Goal: Task Accomplishment & Management: Complete application form

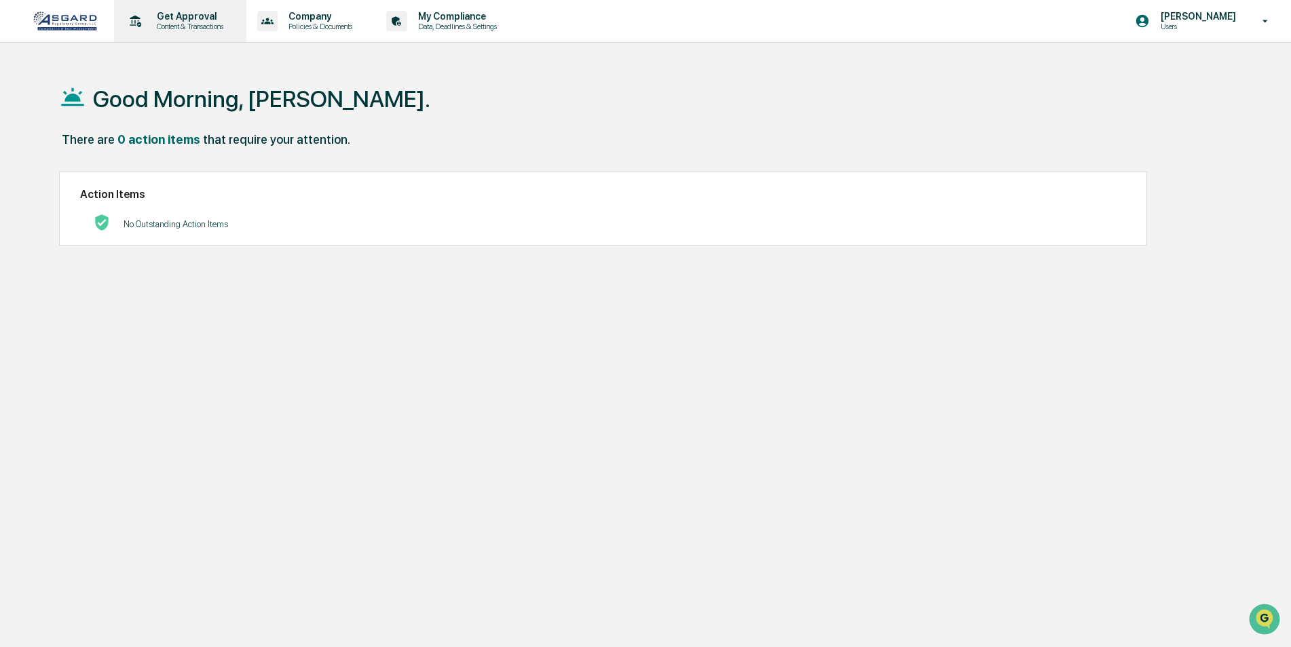
click at [164, 15] on p "Get Approval" at bounding box center [188, 16] width 84 height 11
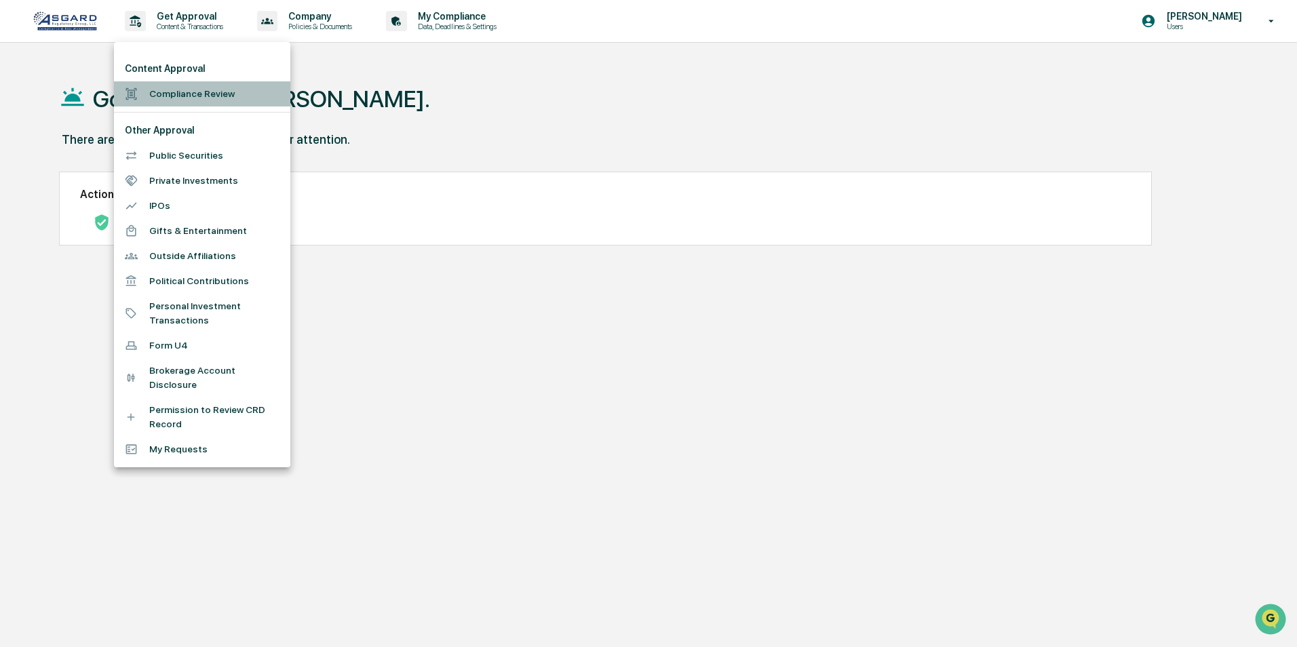
click at [186, 93] on li "Compliance Review" at bounding box center [202, 93] width 176 height 25
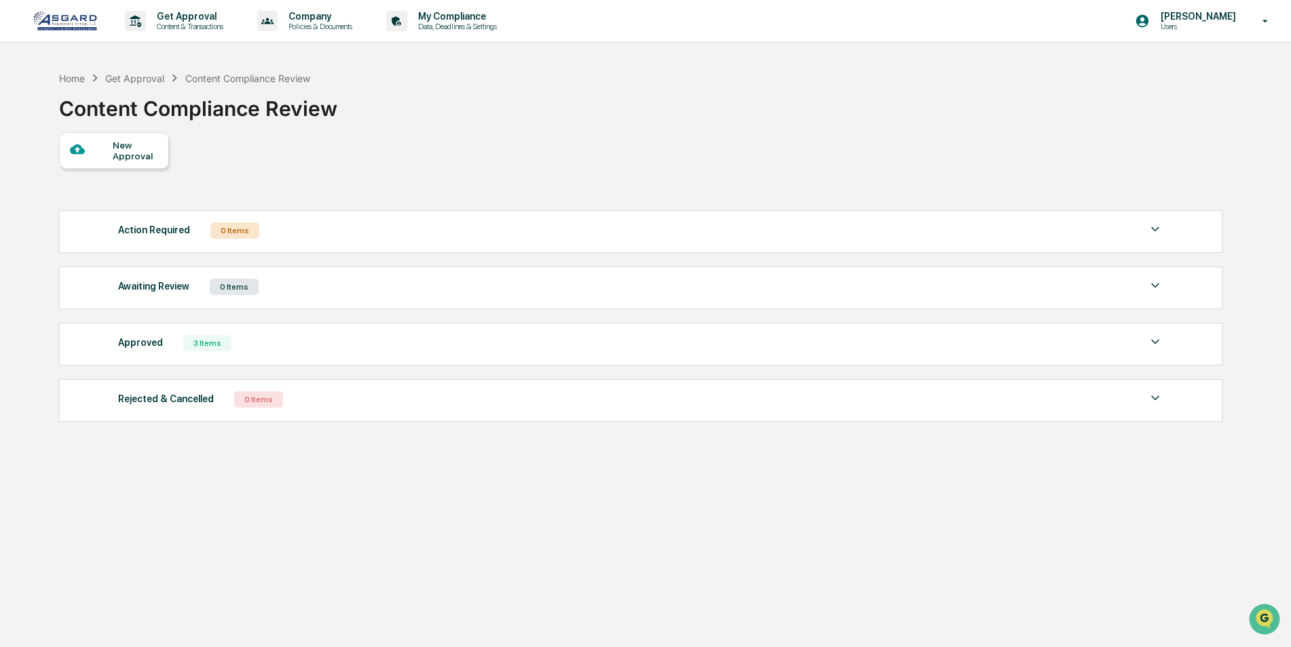
click at [115, 149] on div "New Approval" at bounding box center [135, 151] width 45 height 22
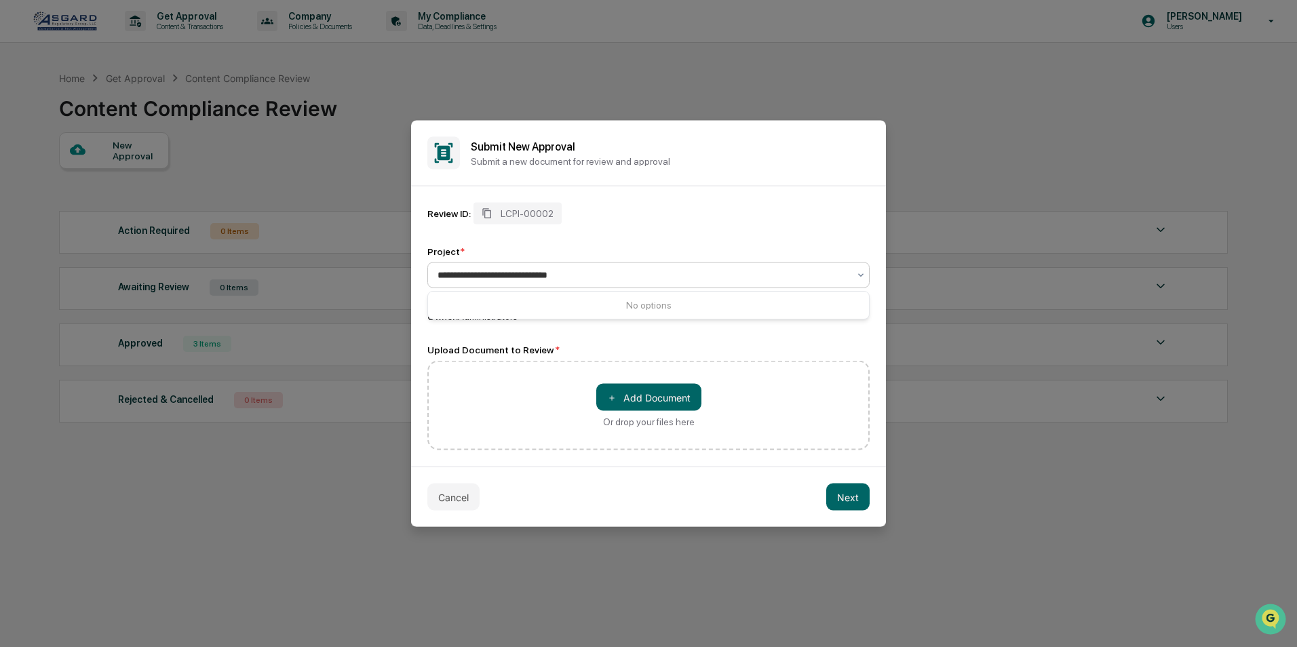
type input "**********"
click at [473, 411] on div "＋ Add Document Or drop your files here" at bounding box center [648, 406] width 442 height 90
click at [619, 393] on button "＋ Add Document" at bounding box center [648, 397] width 105 height 27
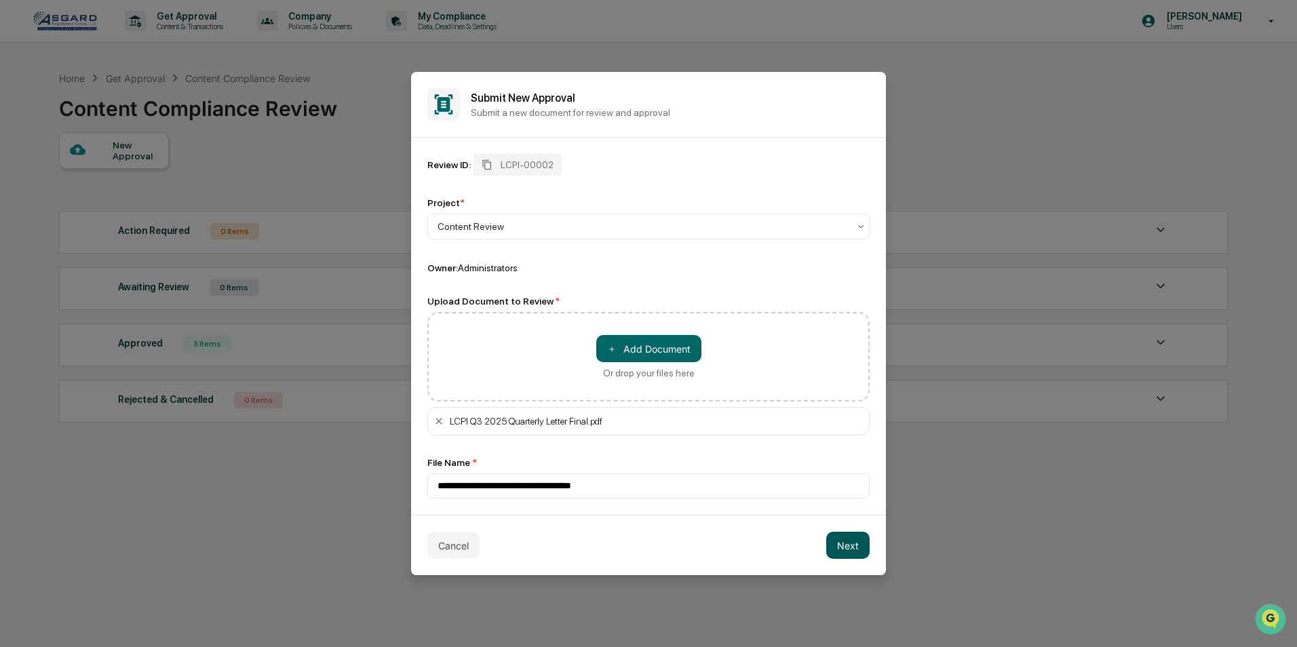
click at [841, 549] on button "Next" at bounding box center [847, 545] width 43 height 27
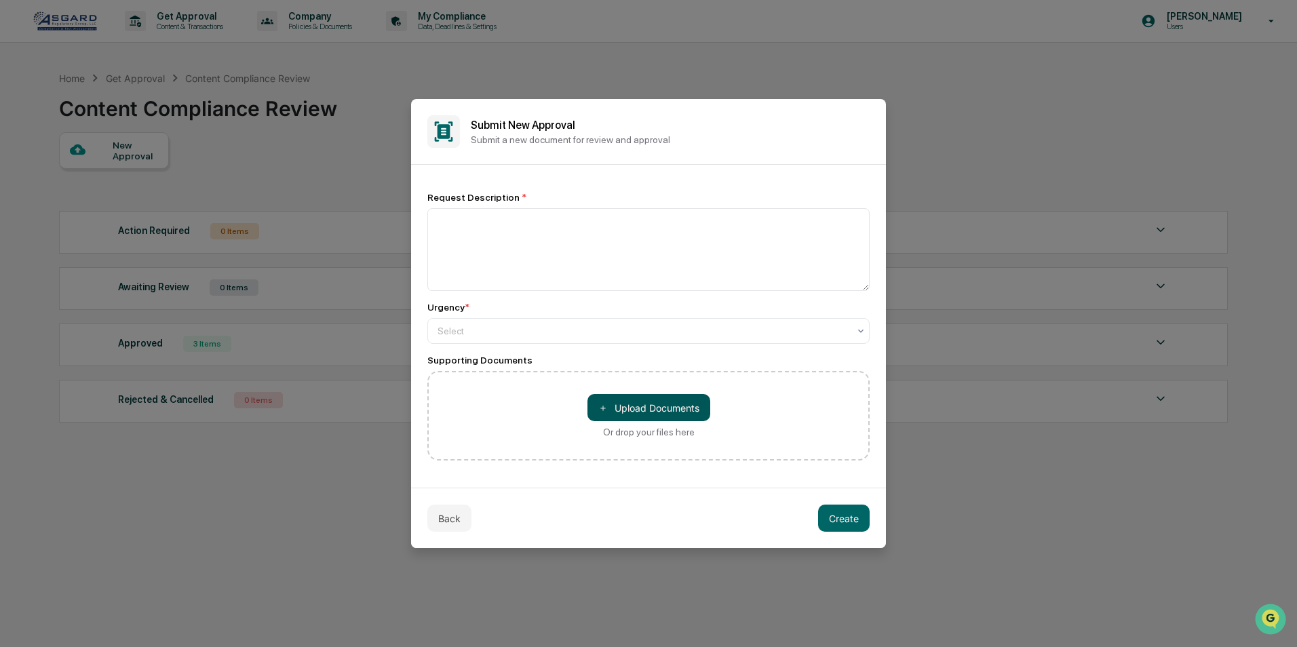
click at [625, 406] on button "＋ Upload Documents" at bounding box center [649, 407] width 123 height 27
click at [442, 514] on button "Back" at bounding box center [449, 518] width 44 height 27
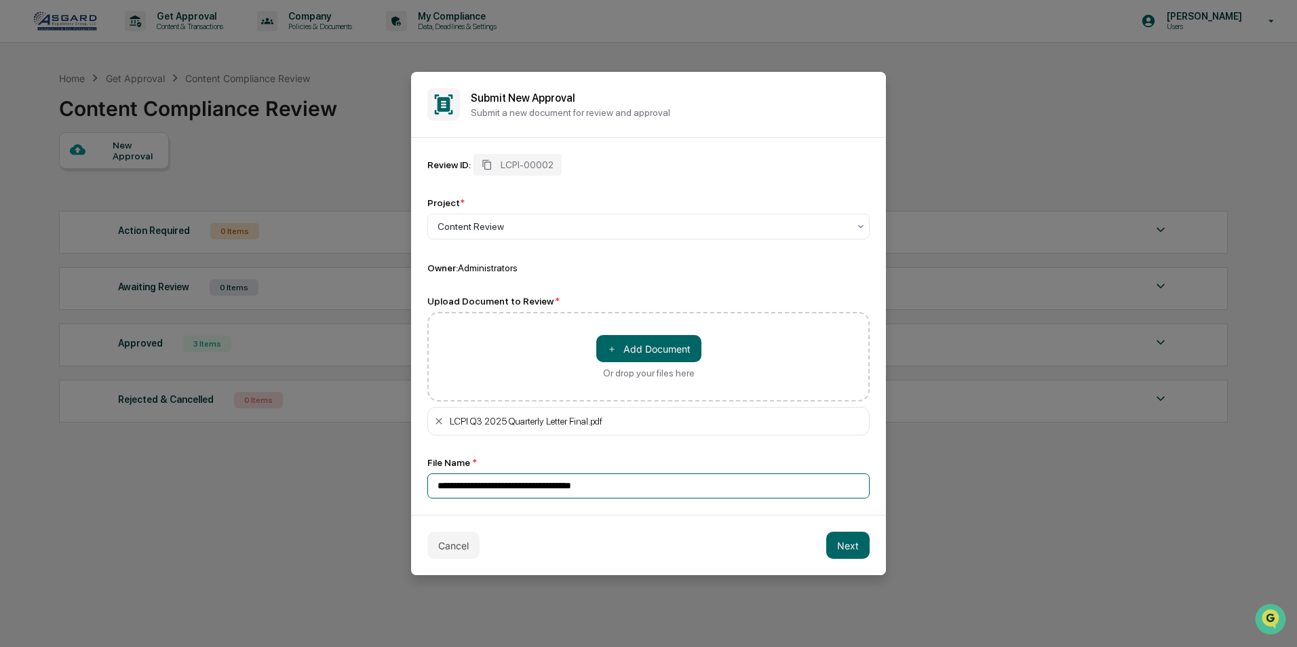
click at [522, 484] on input "**********" at bounding box center [648, 486] width 442 height 25
click at [440, 418] on icon at bounding box center [439, 421] width 11 height 11
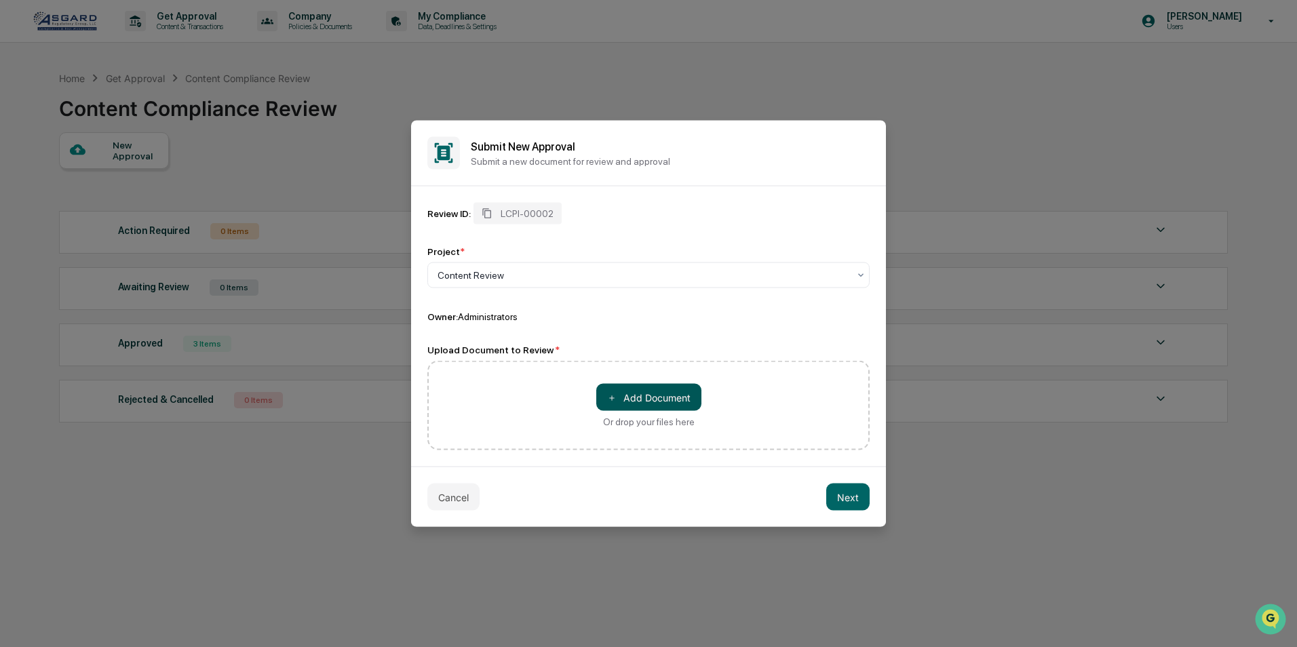
click at [662, 391] on button "＋ Add Document" at bounding box center [648, 397] width 105 height 27
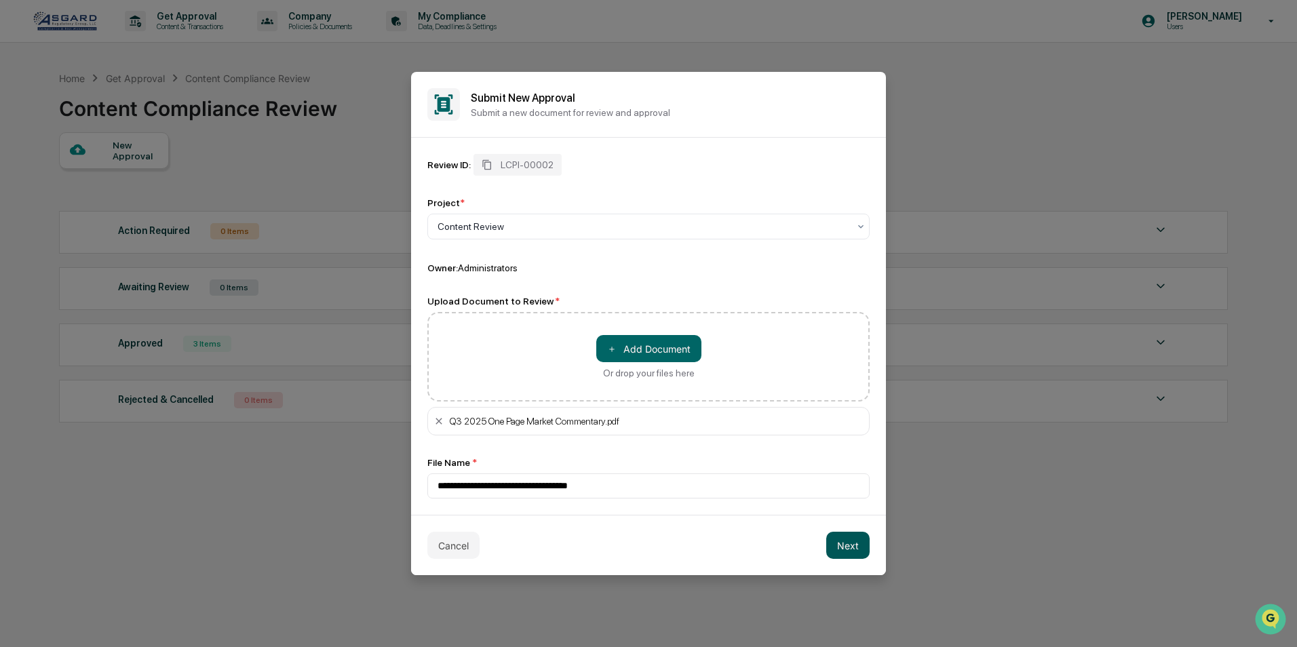
click at [847, 540] on button "Next" at bounding box center [847, 545] width 43 height 27
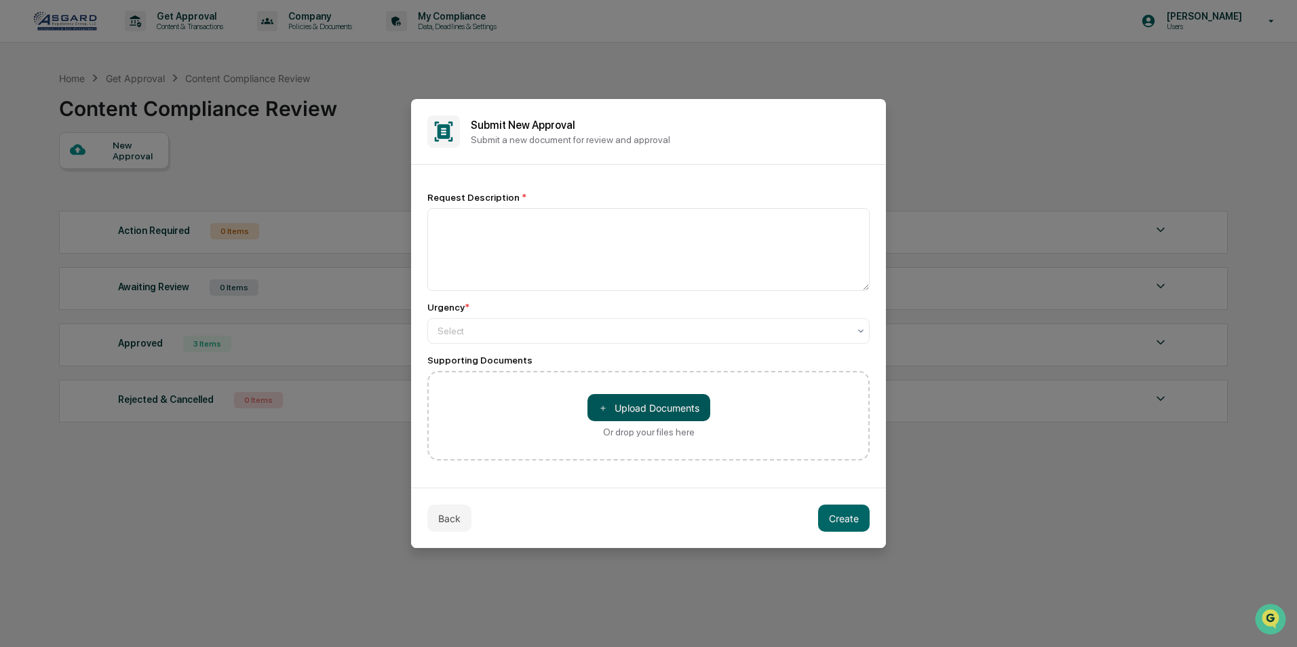
click at [643, 412] on button "＋ Upload Documents" at bounding box center [649, 407] width 123 height 27
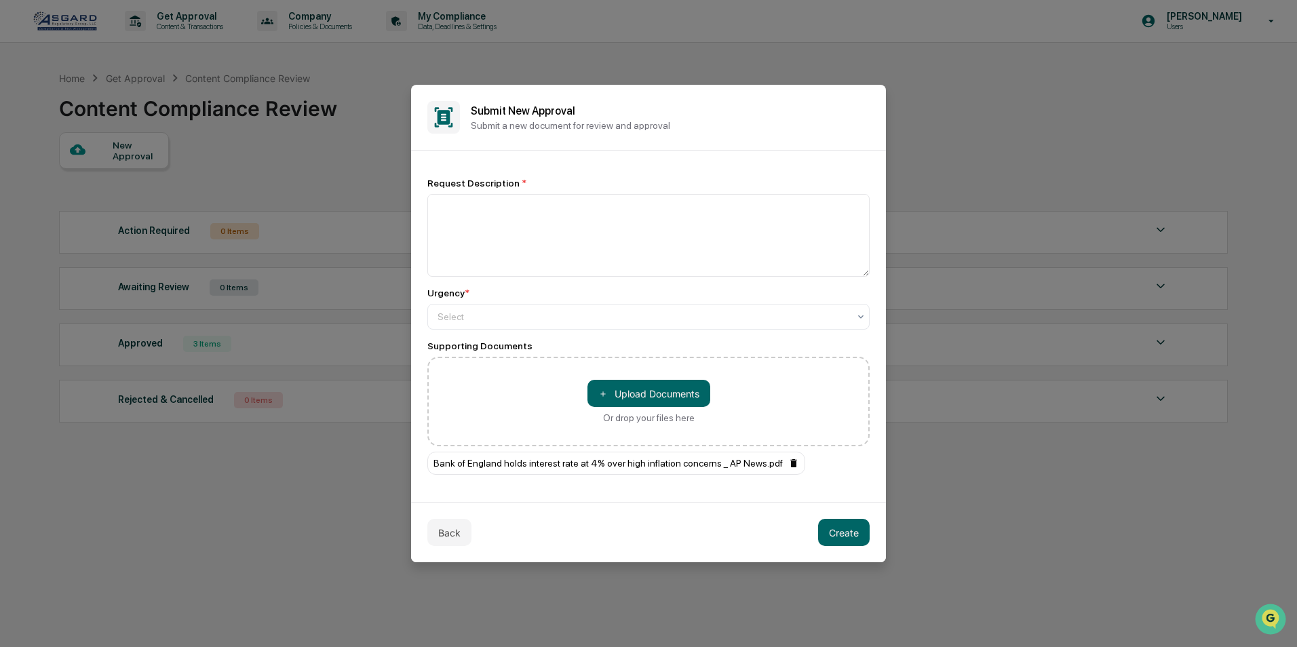
click at [790, 462] on icon at bounding box center [793, 463] width 6 height 8
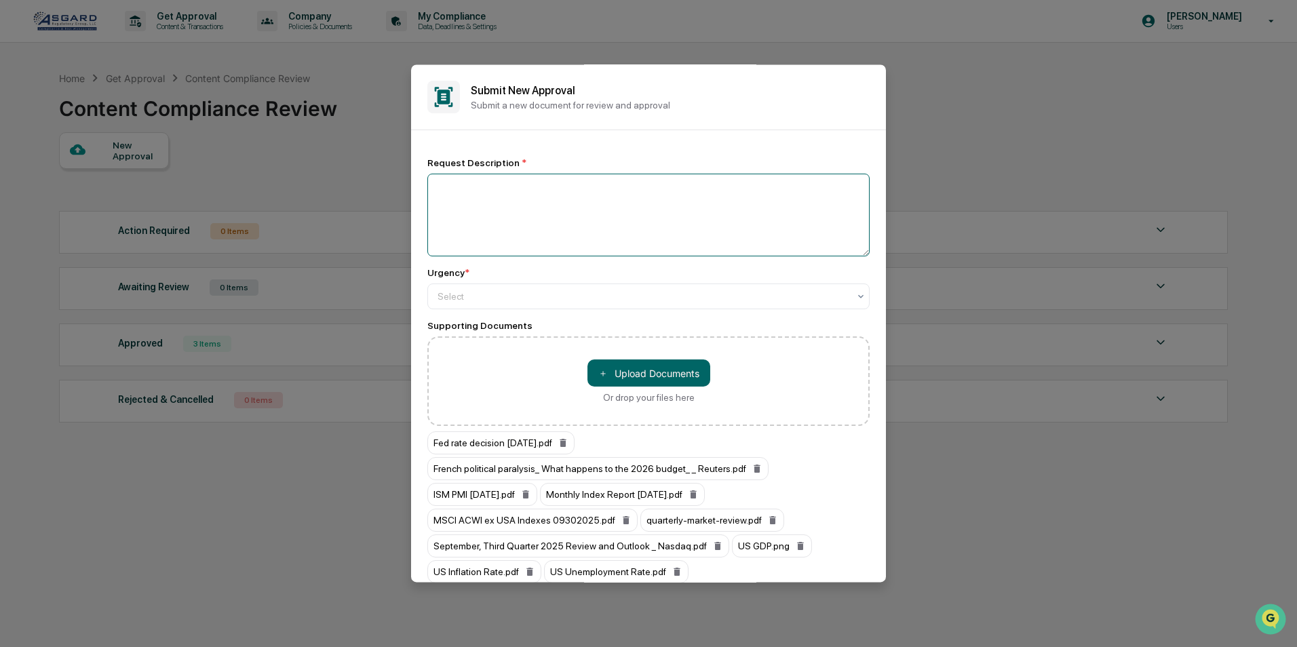
click at [511, 212] on textarea at bounding box center [648, 215] width 442 height 83
type textarea "**********"
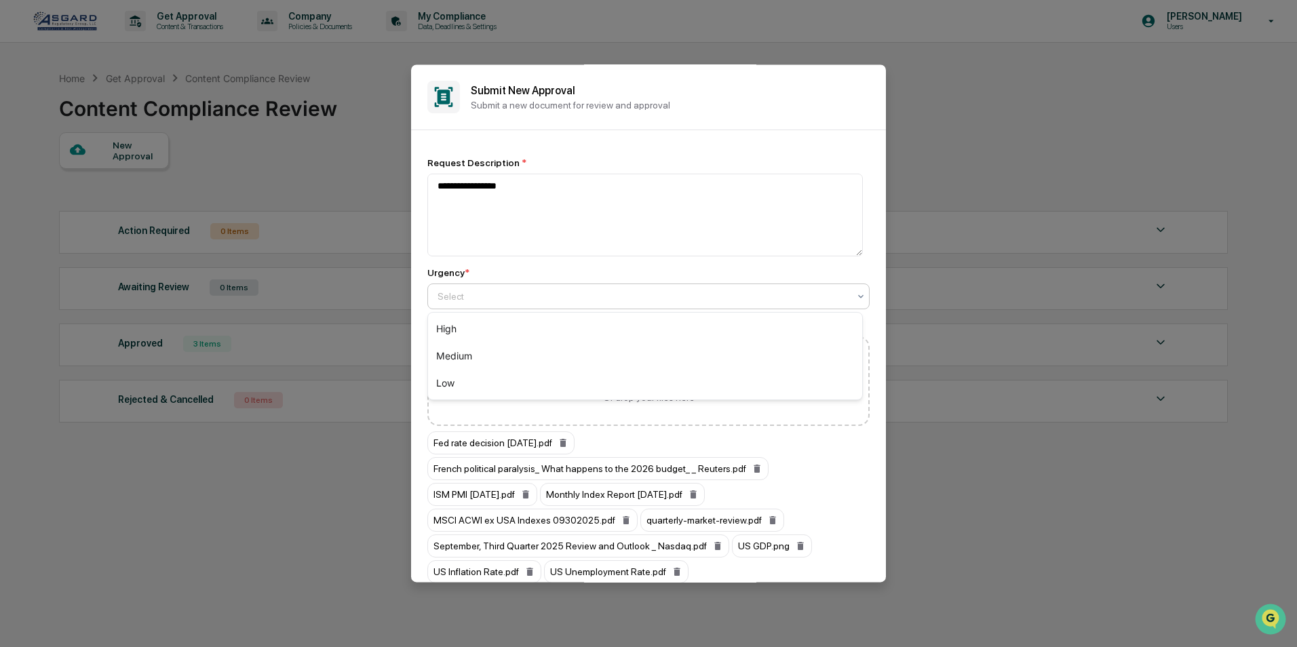
click at [541, 288] on div "Select" at bounding box center [643, 296] width 425 height 19
click at [540, 321] on div "High" at bounding box center [645, 329] width 434 height 27
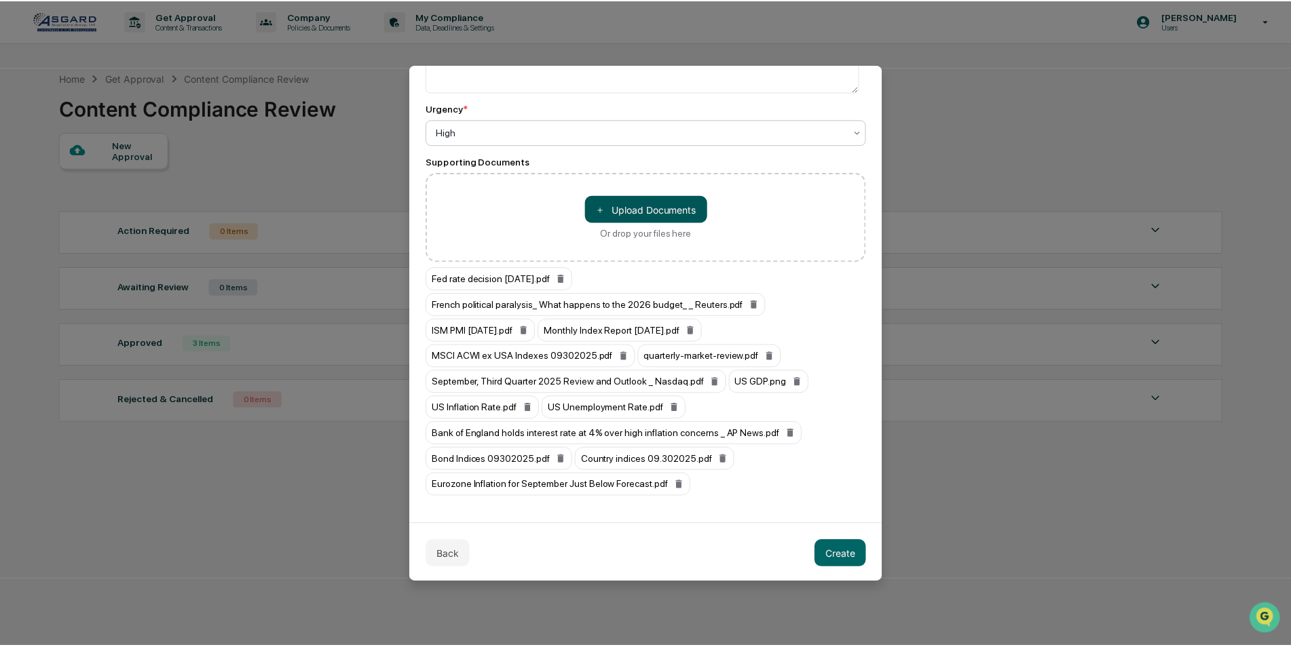
scroll to position [166, 0]
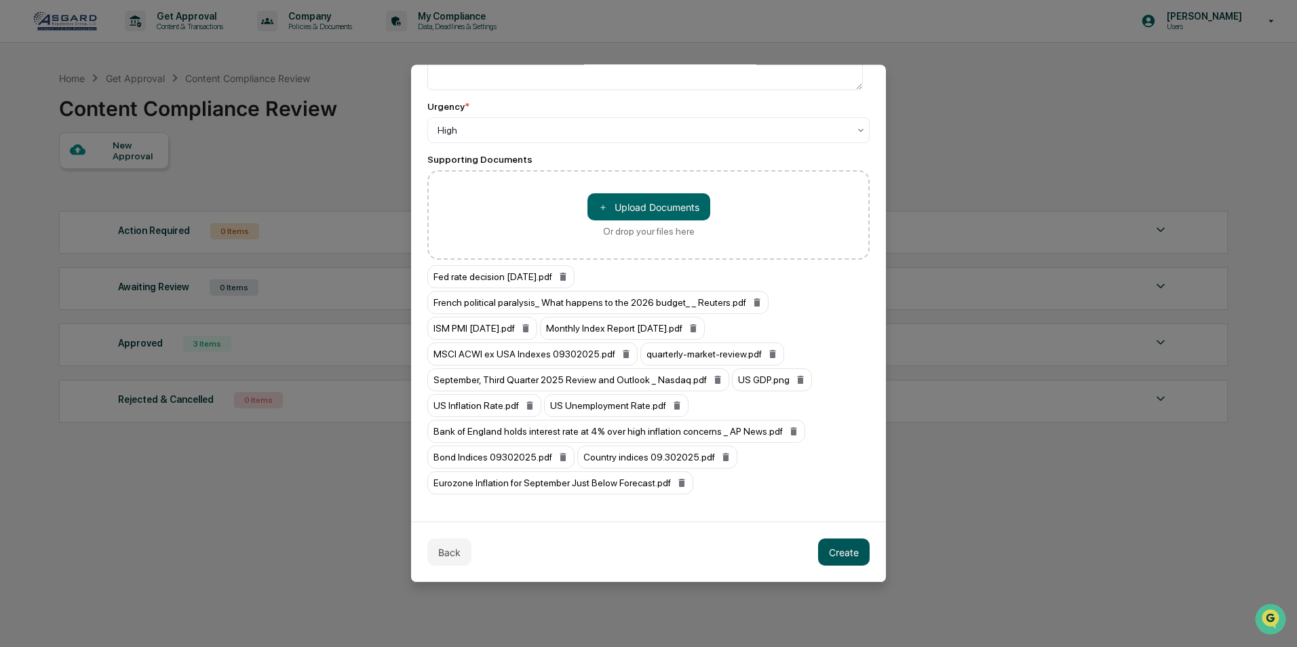
click at [850, 558] on button "Create" at bounding box center [844, 552] width 52 height 27
